Goal: Transaction & Acquisition: Purchase product/service

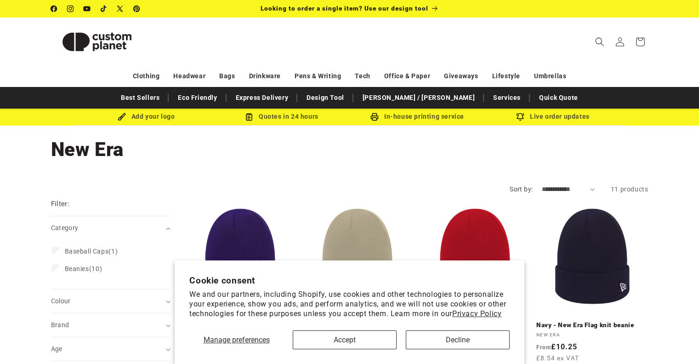
click at [359, 329] on div "Manage preferences Accept Decline" at bounding box center [349, 336] width 321 height 26
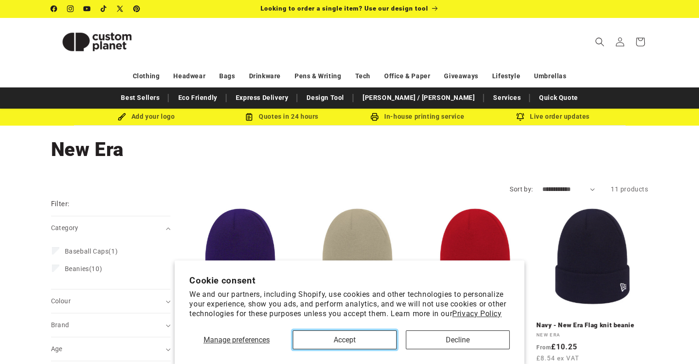
click at [356, 338] on button "Accept" at bounding box center [345, 339] width 104 height 19
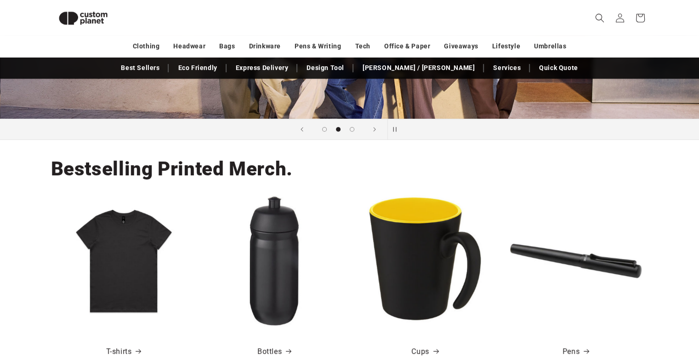
scroll to position [502, 0]
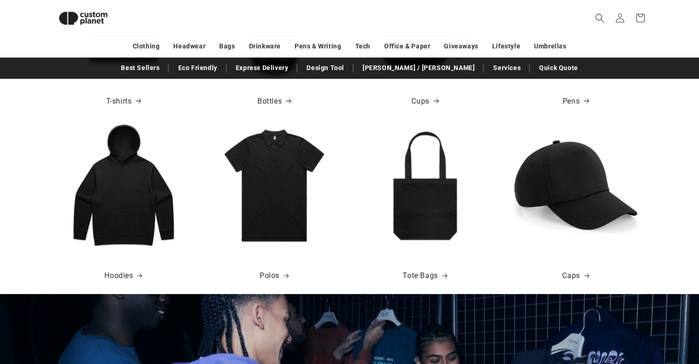
click at [585, 156] on img at bounding box center [576, 185] width 132 height 132
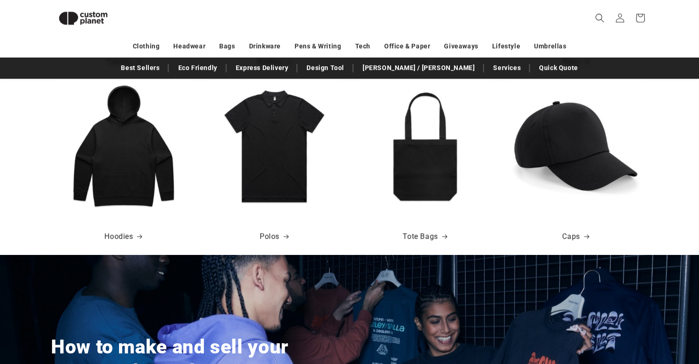
scroll to position [625, 0]
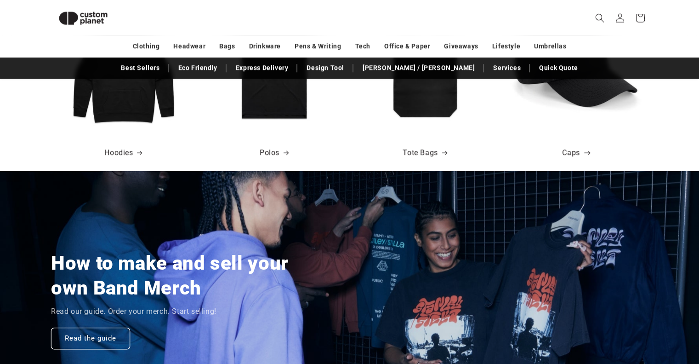
click at [576, 152] on link "Caps" at bounding box center [575, 152] width 27 height 13
